Goal: Task Accomplishment & Management: Manage account settings

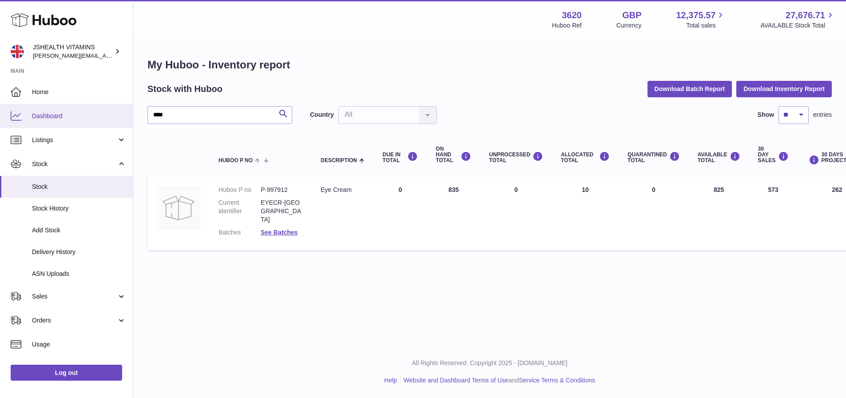
drag, startPoint x: 176, startPoint y: 116, endPoint x: 123, endPoint y: 114, distance: 53.3
click at [123, 114] on div "Huboo JSHEALTH VITAMINS francesca@jshealthvitamins.com Main Home Dashboard List…" at bounding box center [423, 199] width 846 height 398
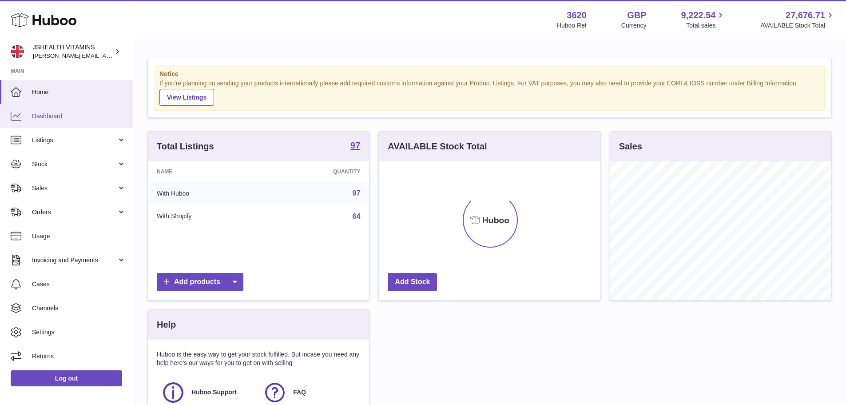
scroll to position [139, 222]
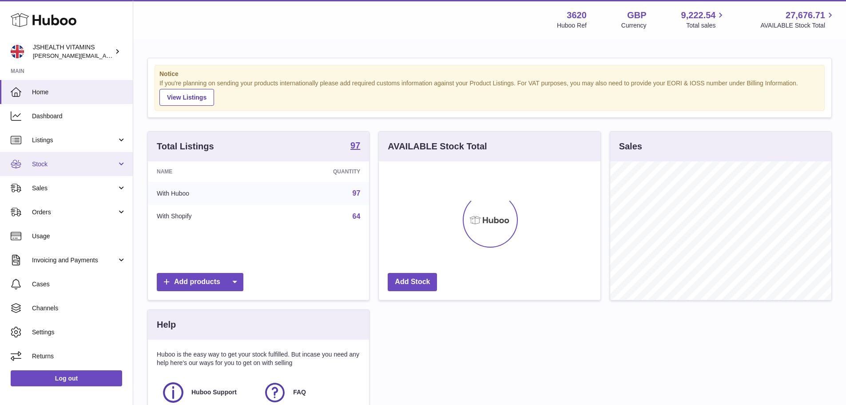
click at [49, 163] on span "Stock" at bounding box center [74, 164] width 85 height 8
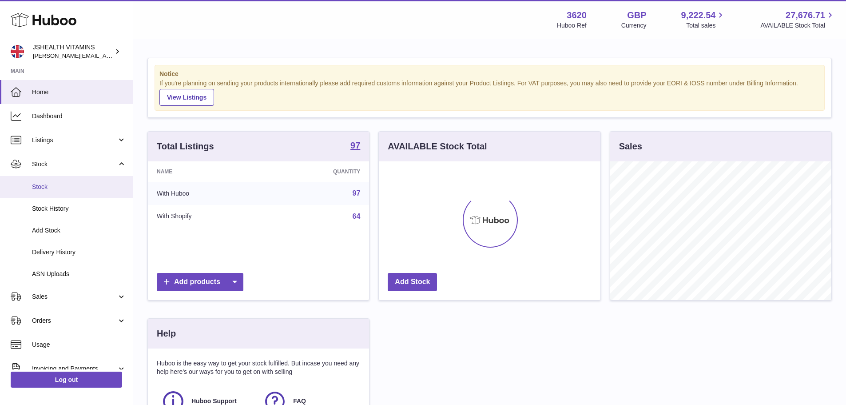
click at [47, 183] on span "Stock" at bounding box center [79, 187] width 94 height 8
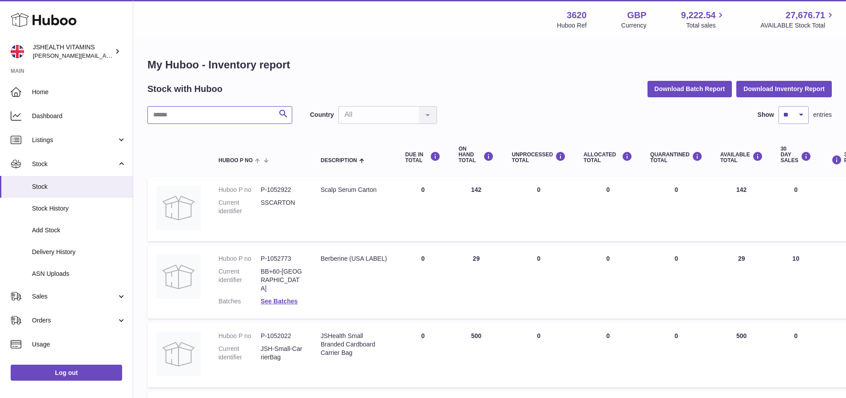
click at [219, 116] on input "text" at bounding box center [220, 115] width 145 height 18
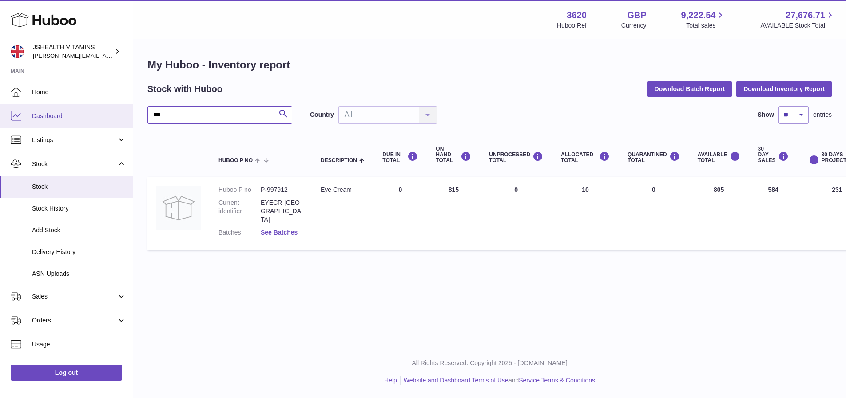
drag, startPoint x: 183, startPoint y: 117, endPoint x: 63, endPoint y: 116, distance: 120.4
click at [63, 116] on div "Huboo JSHEALTH VITAMINS [EMAIL_ADDRESS][DOMAIN_NAME] Main Home Dashboard Listin…" at bounding box center [423, 199] width 846 height 398
type input "***"
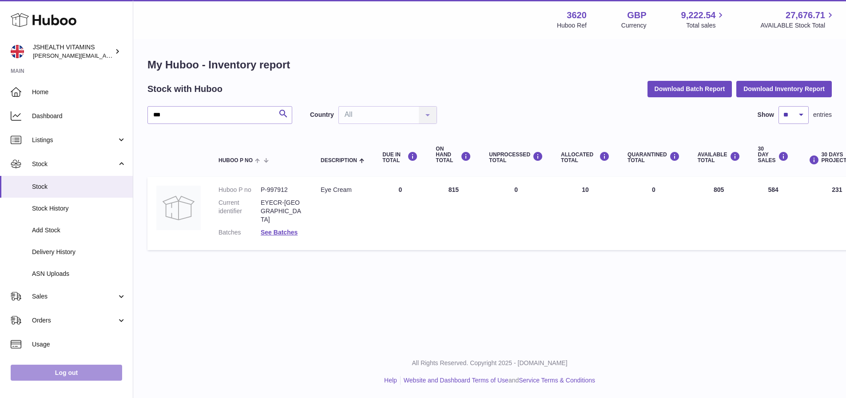
click at [95, 373] on link "Log out" at bounding box center [67, 373] width 112 height 16
